Goal: Find specific page/section: Find specific page/section

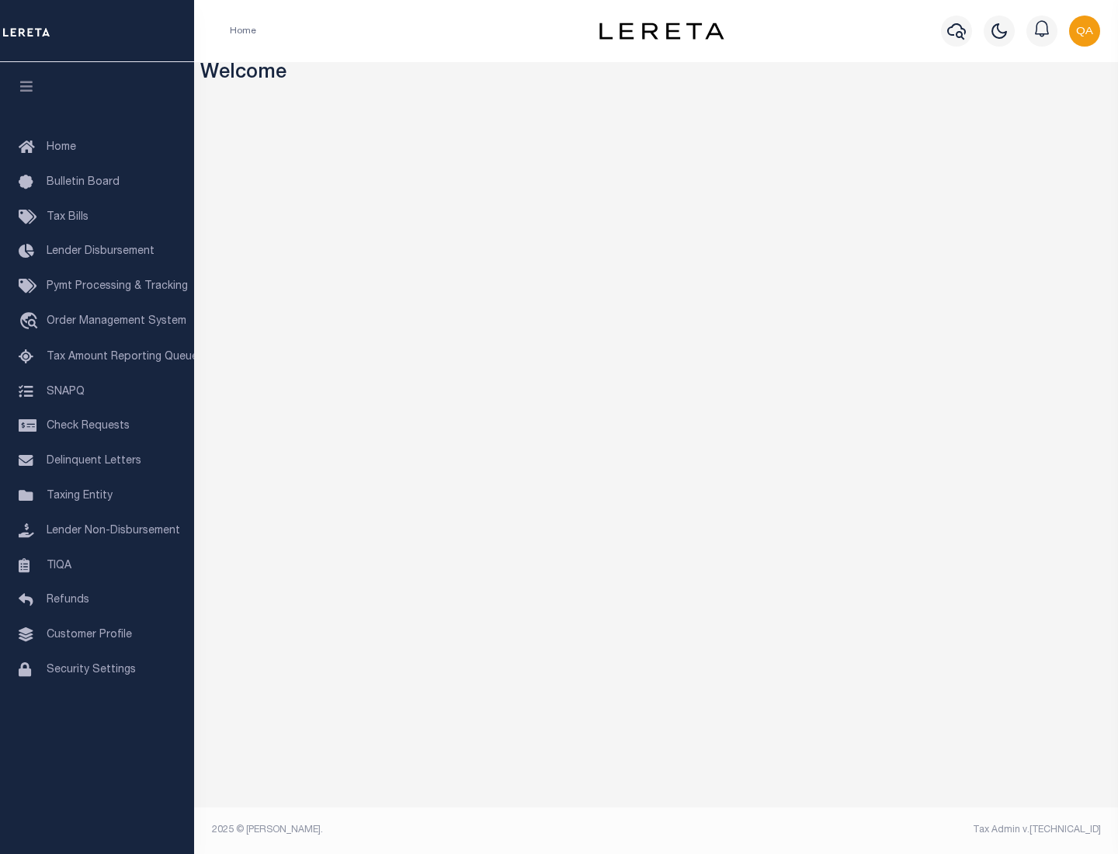
click at [97, 426] on span "Check Requests" at bounding box center [88, 426] width 83 height 11
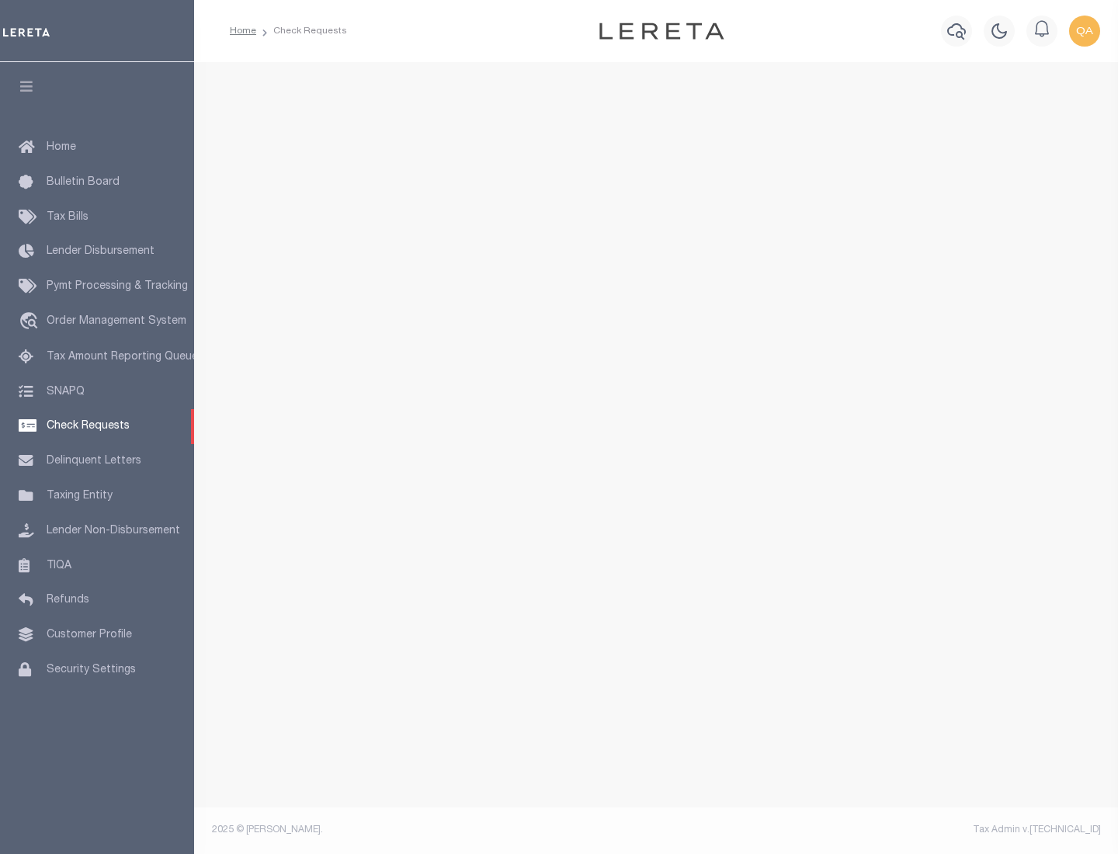
select select "50"
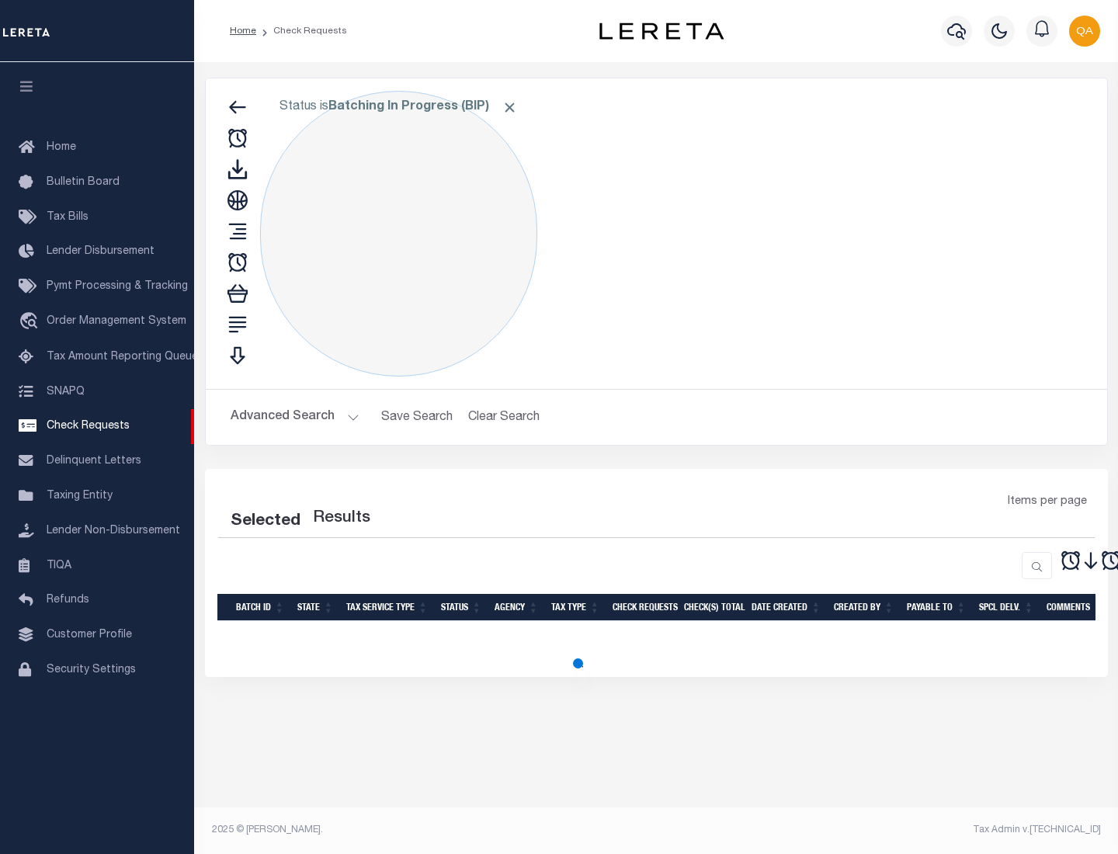
select select "50"
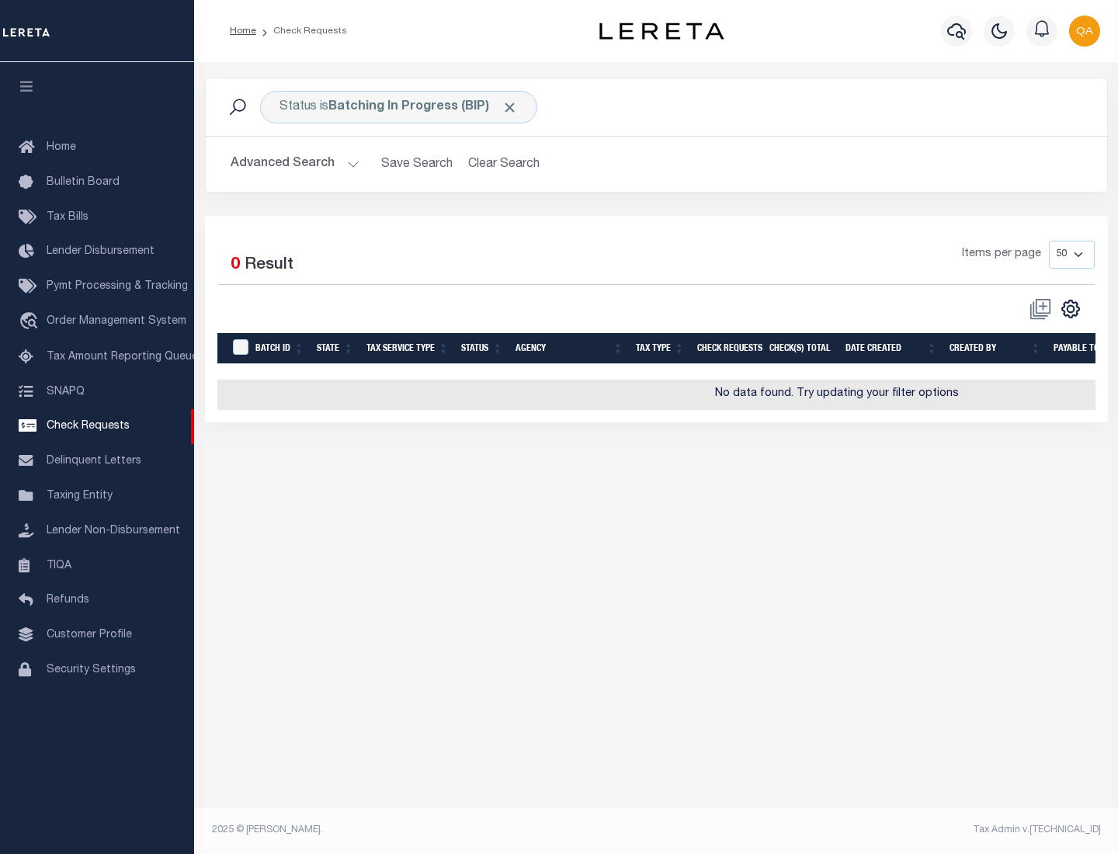
click at [510, 107] on span "Click to Remove" at bounding box center [510, 107] width 16 height 16
